Goal: Transaction & Acquisition: Purchase product/service

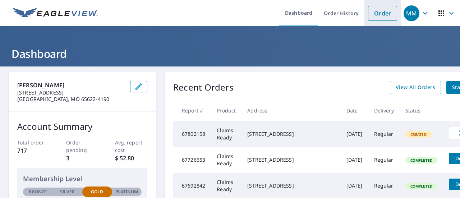
click at [380, 14] on link "Order" at bounding box center [382, 13] width 29 height 15
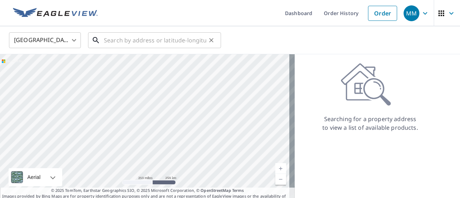
click at [112, 45] on input "text" at bounding box center [155, 40] width 102 height 20
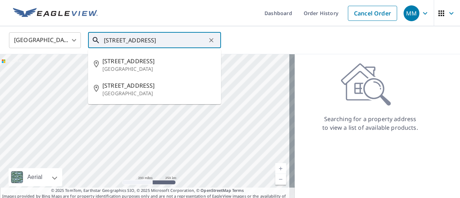
click at [146, 39] on input "[STREET_ADDRESS]" at bounding box center [155, 40] width 102 height 20
click at [197, 40] on input "[STREET_ADDRESS]" at bounding box center [155, 40] width 102 height 20
type input "[STREET_ADDRESS]"
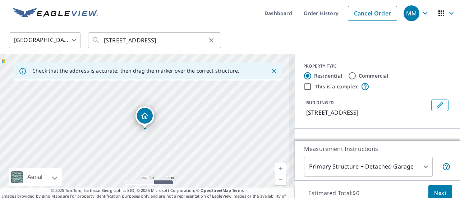
scroll to position [0, 0]
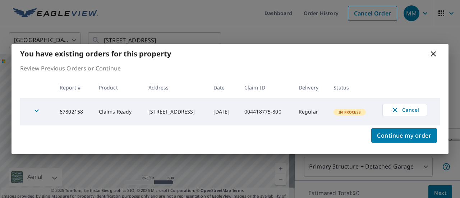
click at [434, 54] on icon at bounding box center [433, 54] width 9 height 9
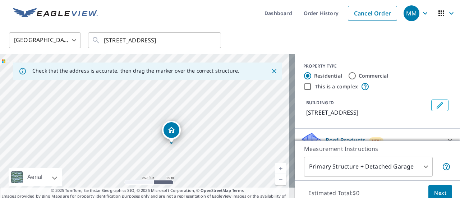
drag, startPoint x: 208, startPoint y: 103, endPoint x: 234, endPoint y: 117, distance: 30.2
click at [234, 117] on div "[STREET_ADDRESS]" at bounding box center [147, 129] width 294 height 151
click at [275, 168] on link "Current Level 17, Zoom In" at bounding box center [280, 168] width 11 height 11
drag, startPoint x: 183, startPoint y: 162, endPoint x: 230, endPoint y: 106, distance: 73.1
click at [230, 106] on div "[STREET_ADDRESS]" at bounding box center [147, 129] width 294 height 151
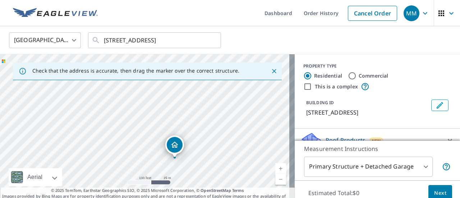
click at [277, 168] on link "Current Level 18, Zoom In" at bounding box center [280, 168] width 11 height 11
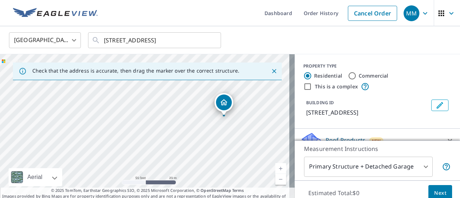
drag, startPoint x: 187, startPoint y: 155, endPoint x: 208, endPoint y: 80, distance: 77.7
click at [208, 80] on div "Check that the address is accurate, then drag the marker over the correct struc…" at bounding box center [147, 129] width 294 height 151
drag, startPoint x: 188, startPoint y: 100, endPoint x: 163, endPoint y: 120, distance: 31.4
click at [163, 120] on div "[STREET_ADDRESS]" at bounding box center [147, 129] width 294 height 151
drag, startPoint x: 119, startPoint y: 154, endPoint x: 195, endPoint y: 84, distance: 103.4
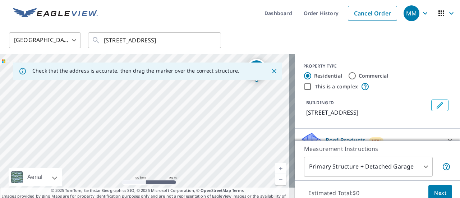
click at [195, 84] on div "[STREET_ADDRESS]" at bounding box center [147, 129] width 294 height 151
drag, startPoint x: 176, startPoint y: 167, endPoint x: 203, endPoint y: 100, distance: 71.7
click at [203, 100] on div "[STREET_ADDRESS]" at bounding box center [147, 129] width 294 height 151
drag, startPoint x: 202, startPoint y: 135, endPoint x: 195, endPoint y: 168, distance: 34.4
click at [195, 168] on div "[STREET_ADDRESS]" at bounding box center [147, 129] width 294 height 151
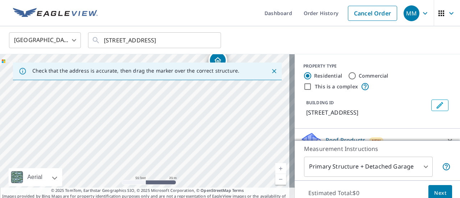
click at [275, 180] on link "Current Level 19, Zoom Out" at bounding box center [280, 179] width 11 height 11
click at [275, 180] on link "Current Level 18, Zoom Out" at bounding box center [280, 179] width 11 height 11
click at [275, 180] on link "Current Level 17, Zoom Out" at bounding box center [280, 179] width 11 height 11
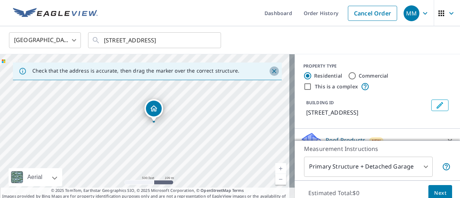
click at [270, 71] on icon "Close" at bounding box center [273, 71] width 7 height 7
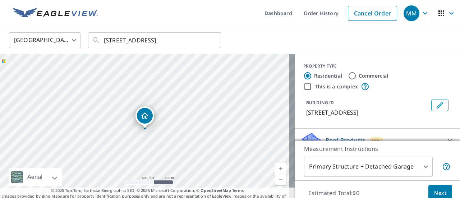
click at [136, 90] on div "[STREET_ADDRESS]" at bounding box center [147, 129] width 294 height 151
drag, startPoint x: 142, startPoint y: 120, endPoint x: 134, endPoint y: 85, distance: 35.9
click at [275, 167] on link "Current Level 16, Zoom In" at bounding box center [280, 168] width 11 height 11
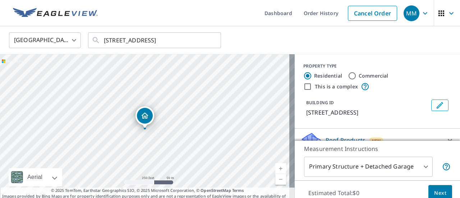
click at [275, 167] on link "Current Level 17, Zoom In" at bounding box center [280, 168] width 11 height 11
click at [275, 167] on link "Current Level 18, Zoom In" at bounding box center [280, 168] width 11 height 11
click at [275, 167] on link "Current Level 19, Zoom In" at bounding box center [280, 168] width 11 height 11
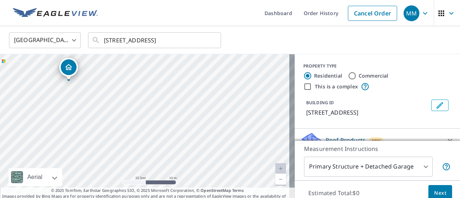
drag, startPoint x: 144, startPoint y: 113, endPoint x: 68, endPoint y: 65, distance: 90.1
click at [132, 115] on div "[STREET_ADDRESS]" at bounding box center [147, 129] width 294 height 151
